Goal: Transaction & Acquisition: Purchase product/service

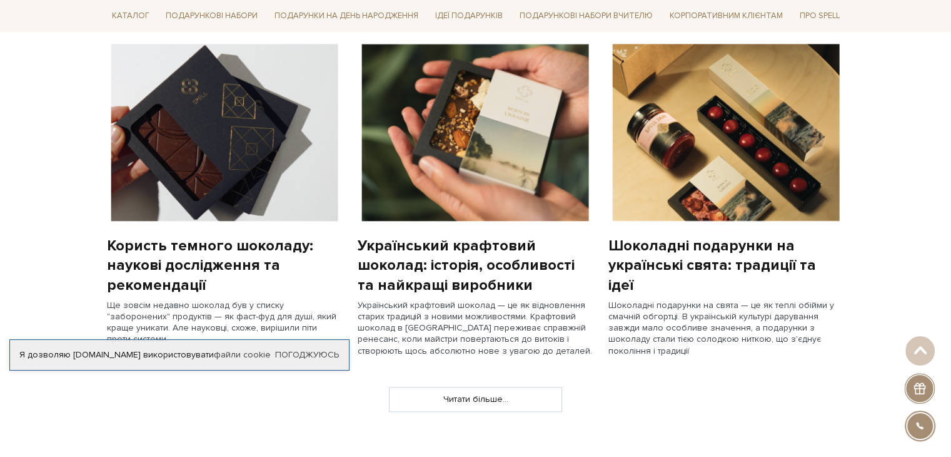
scroll to position [751, 0]
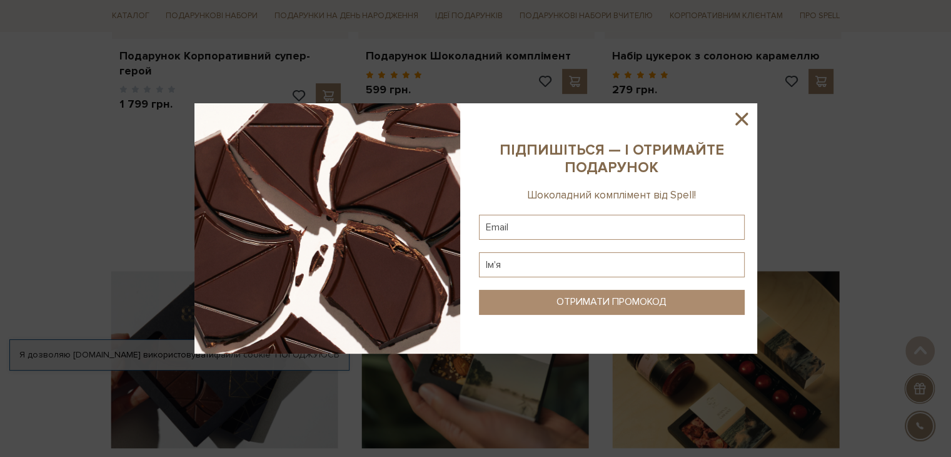
click at [743, 118] on icon at bounding box center [742, 119] width 13 height 13
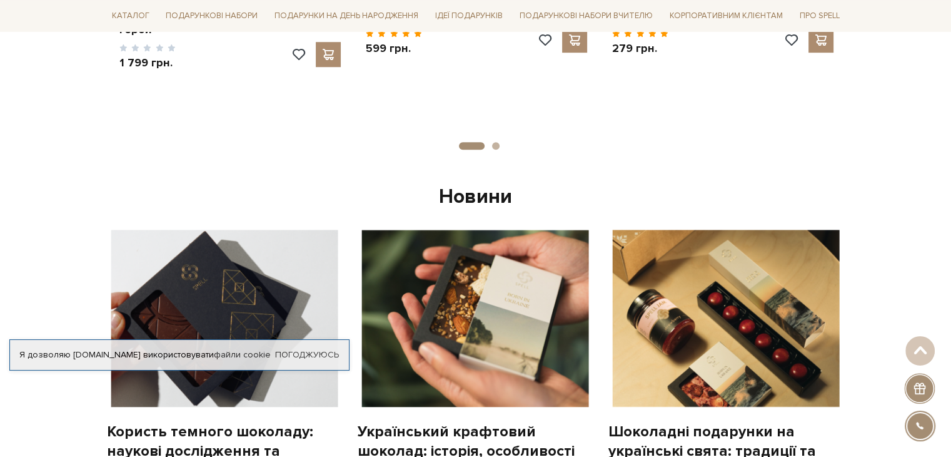
scroll to position [788, 0]
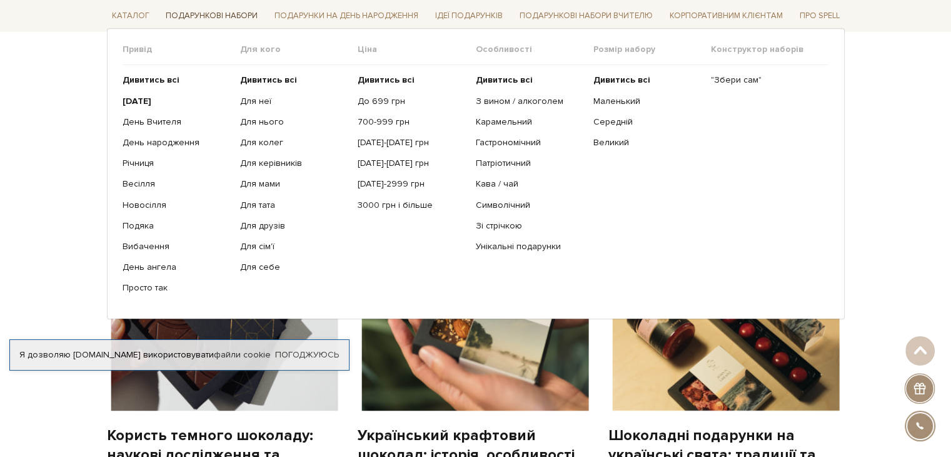
click at [208, 16] on link "Подарункові набори" at bounding box center [212, 15] width 102 height 19
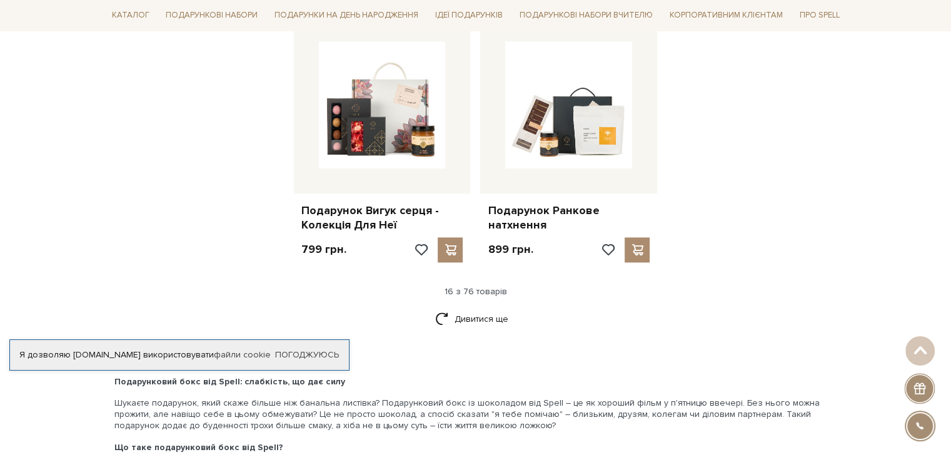
scroll to position [1439, 0]
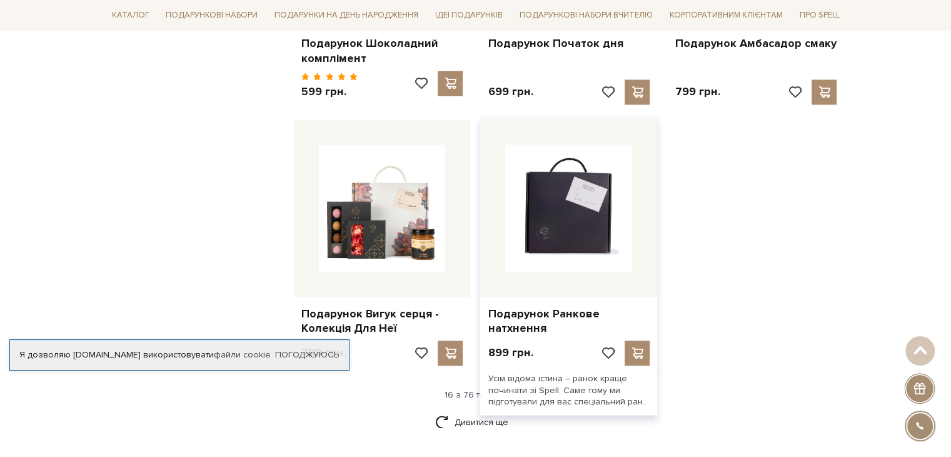
click at [585, 230] on img at bounding box center [568, 207] width 127 height 127
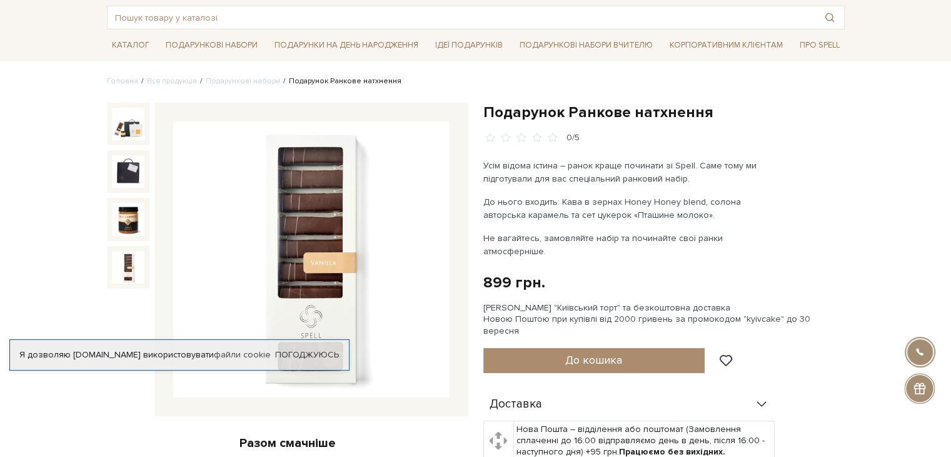
scroll to position [125, 0]
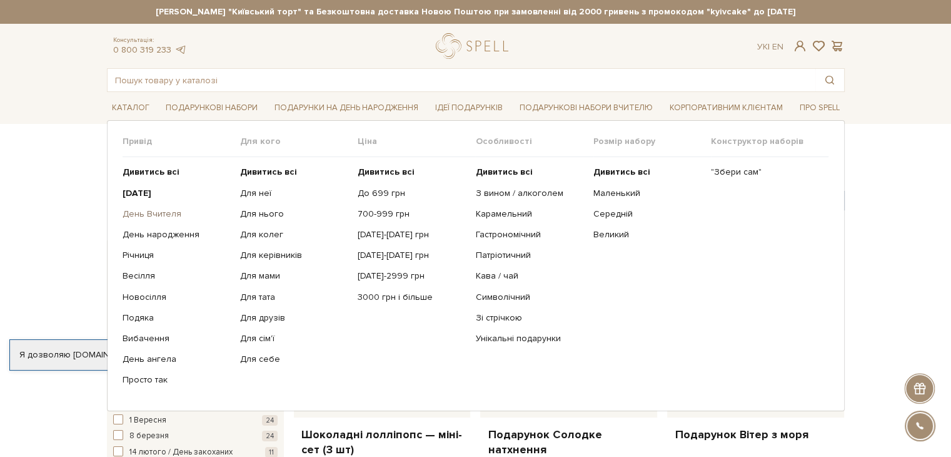
click at [171, 216] on link "День Вчителя" at bounding box center [177, 213] width 108 height 11
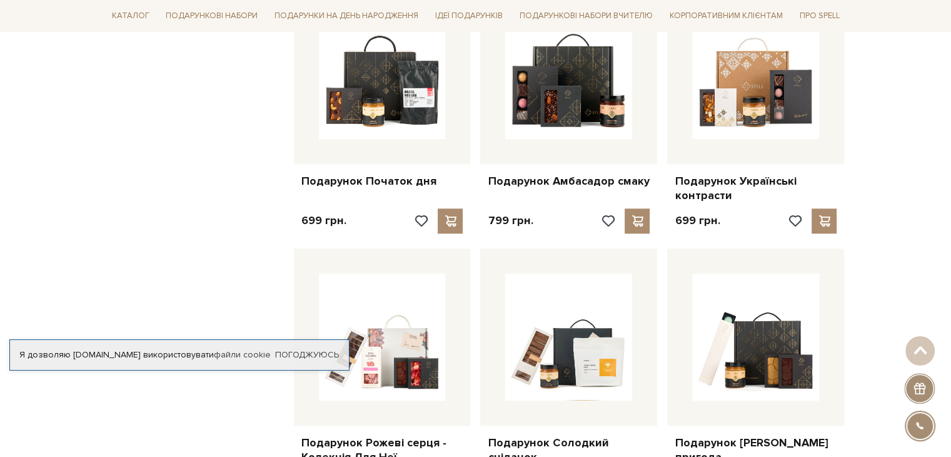
scroll to position [1001, 0]
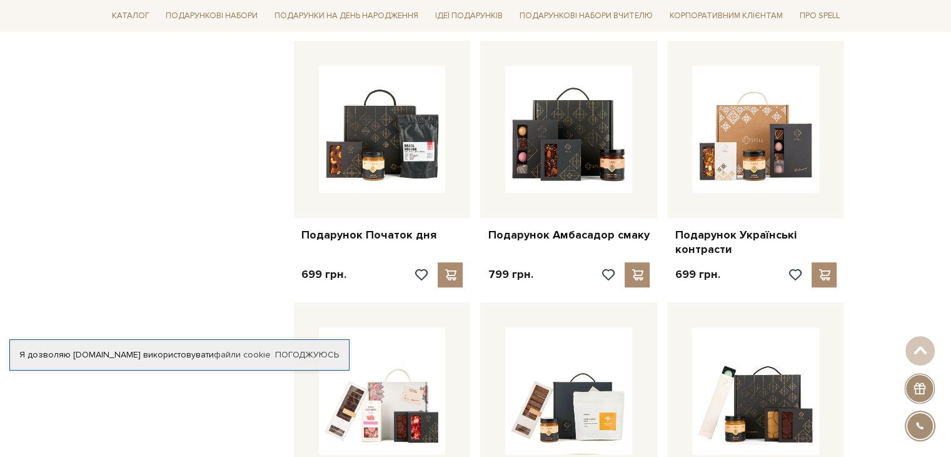
drag, startPoint x: 190, startPoint y: 190, endPoint x: 198, endPoint y: 167, distance: 23.9
click at [190, 190] on div "Фільтр Ви вибрали: День вчителя Скасувати 599 - 3,6 тис. грн. Ціна від 599 до 3…" at bounding box center [195, 31] width 187 height 1584
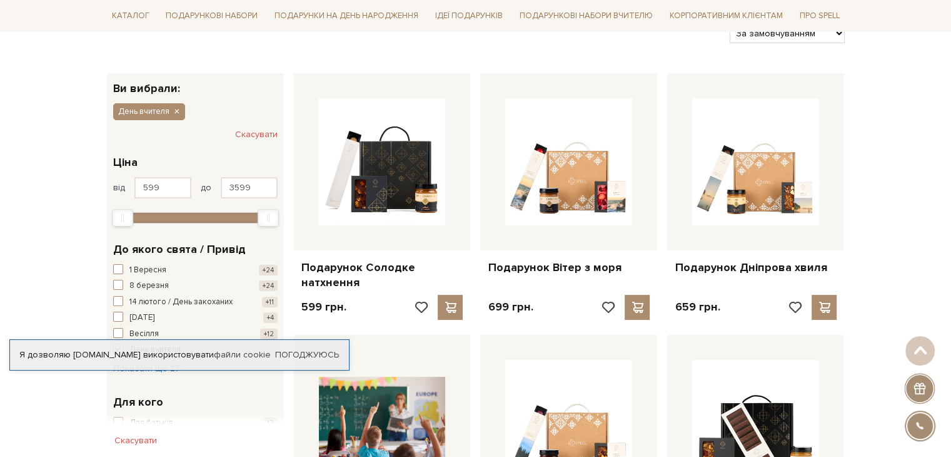
scroll to position [0, 0]
